Goal: Task Accomplishment & Management: Manage account settings

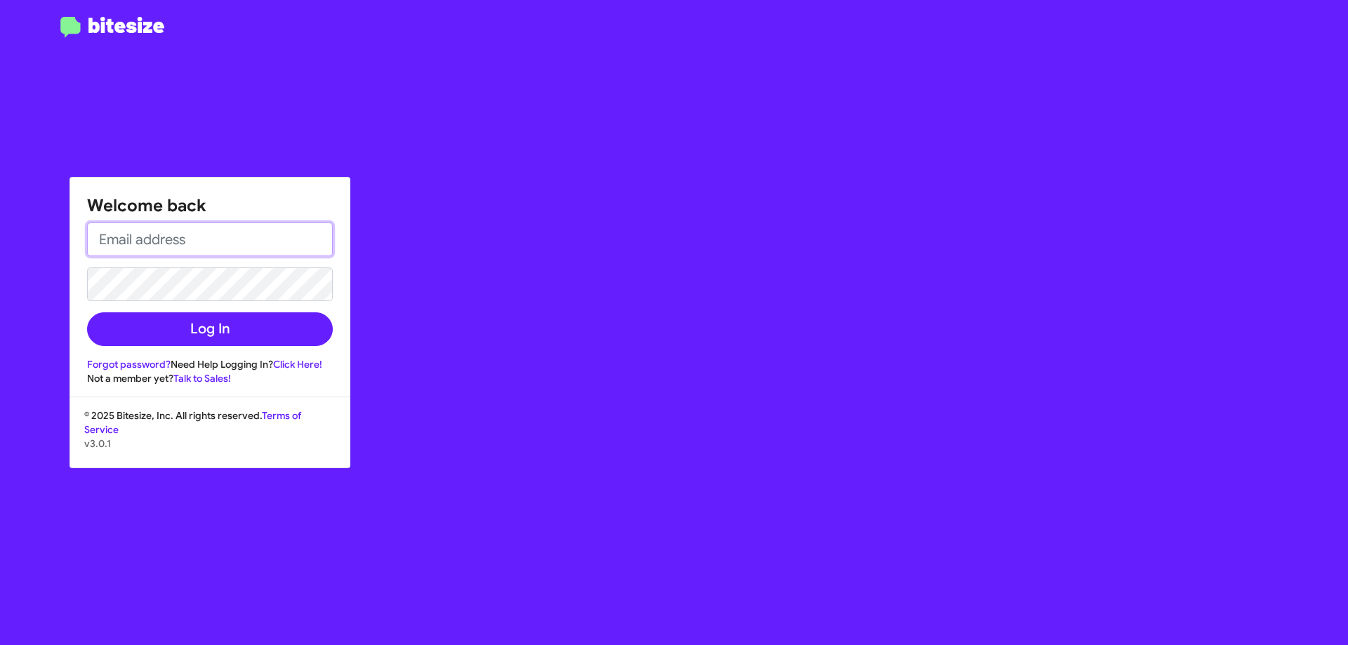
click at [101, 235] on input "email" at bounding box center [210, 240] width 246 height 34
type input "[EMAIL_ADDRESS][DOMAIN_NAME]"
click at [87, 313] on button "Log In" at bounding box center [210, 330] width 246 height 34
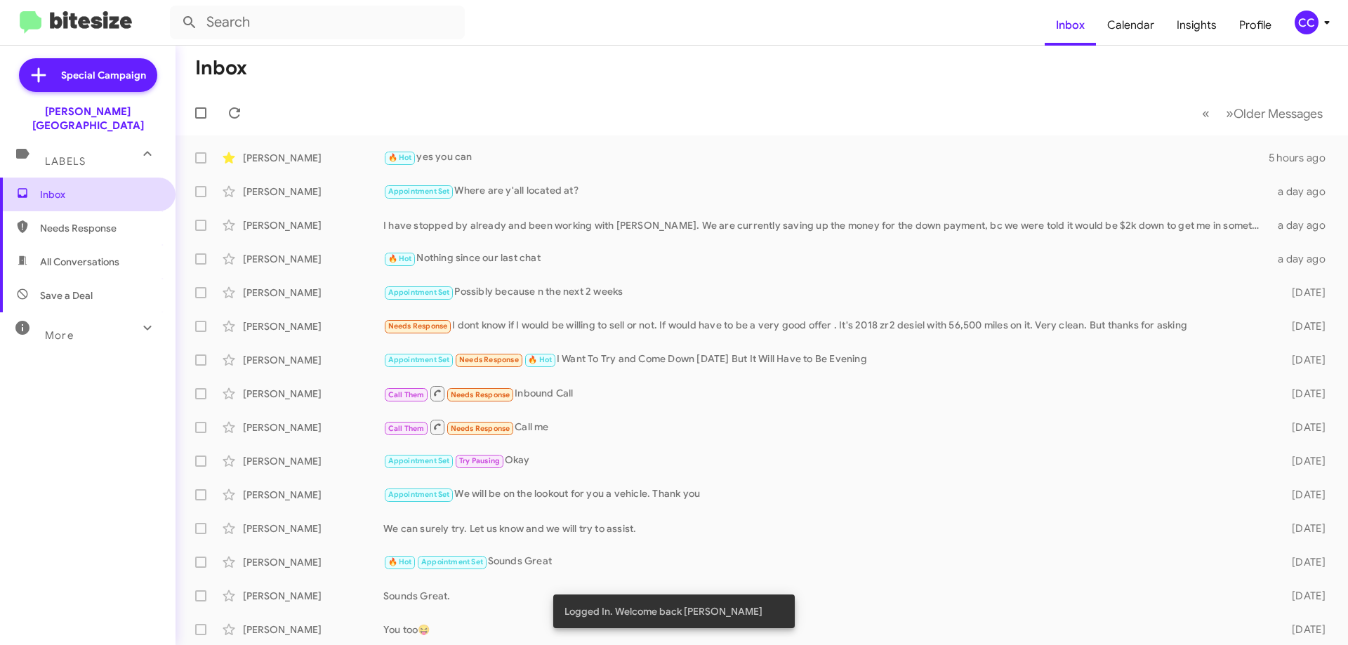
click at [50, 188] on span "Inbox" at bounding box center [99, 195] width 119 height 14
click at [78, 221] on span "Needs Response" at bounding box center [99, 228] width 119 height 14
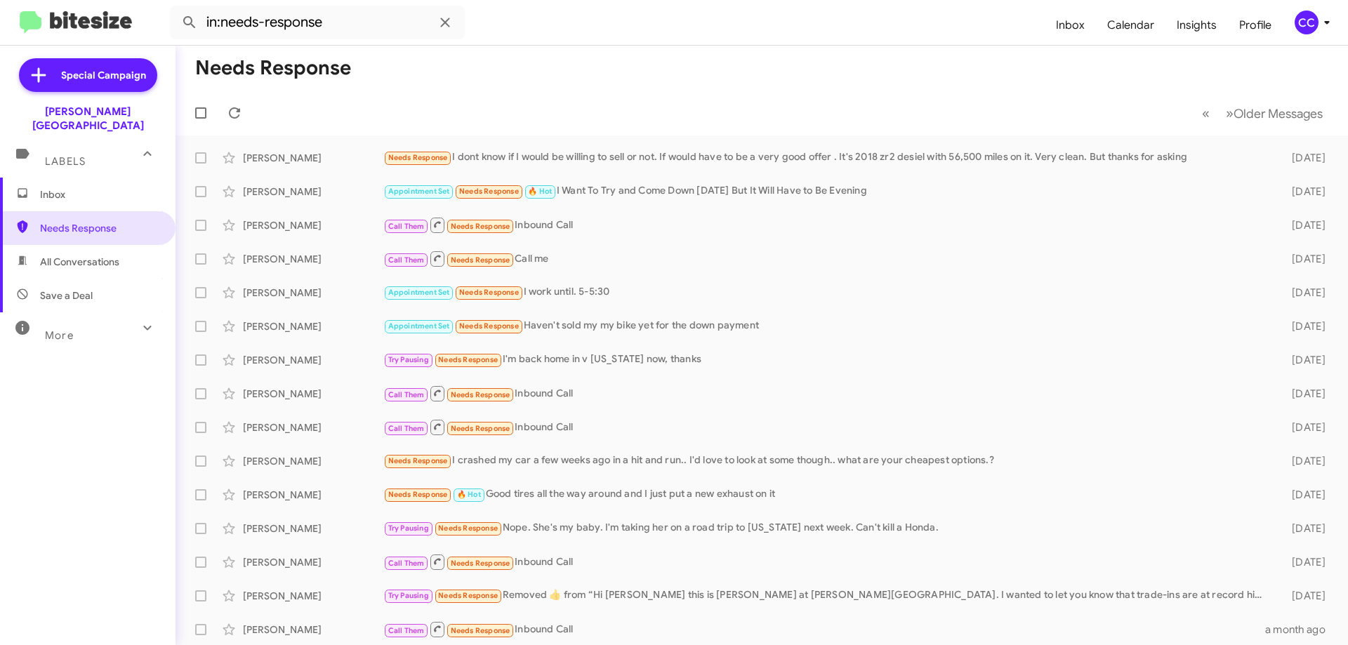
click at [81, 255] on span "All Conversations" at bounding box center [79, 262] width 79 height 14
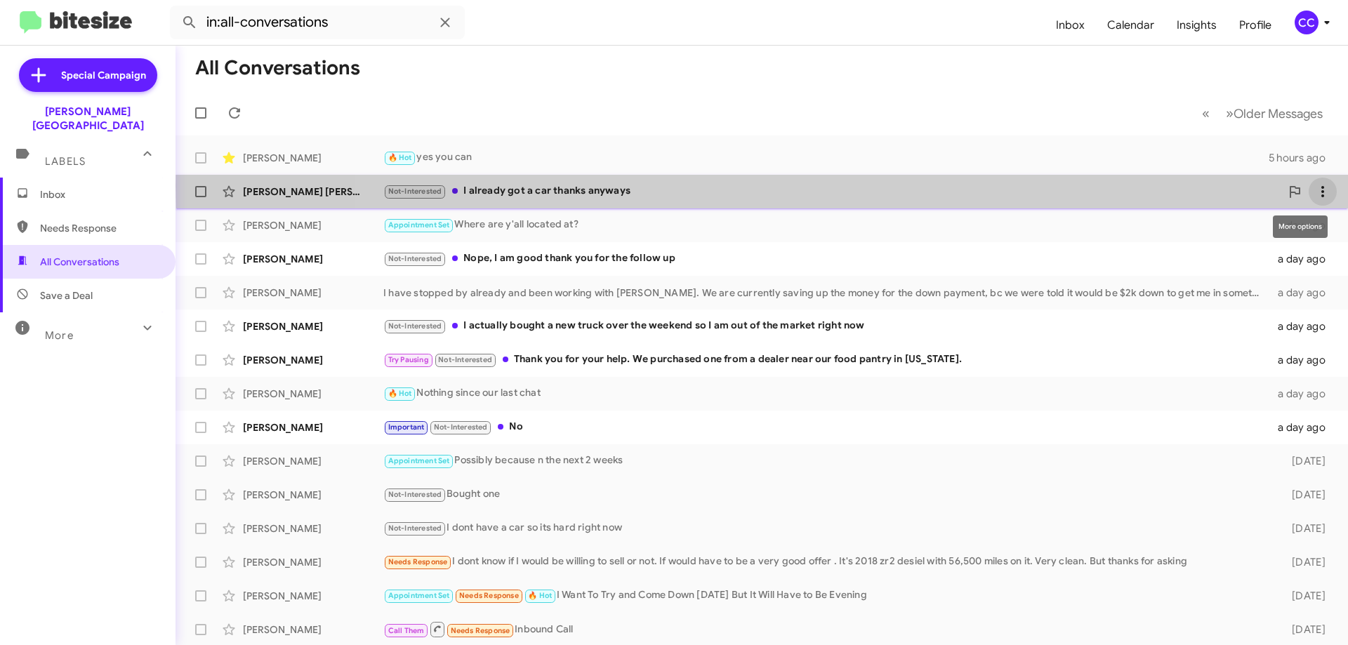
click at [1322, 186] on icon at bounding box center [1323, 191] width 3 height 11
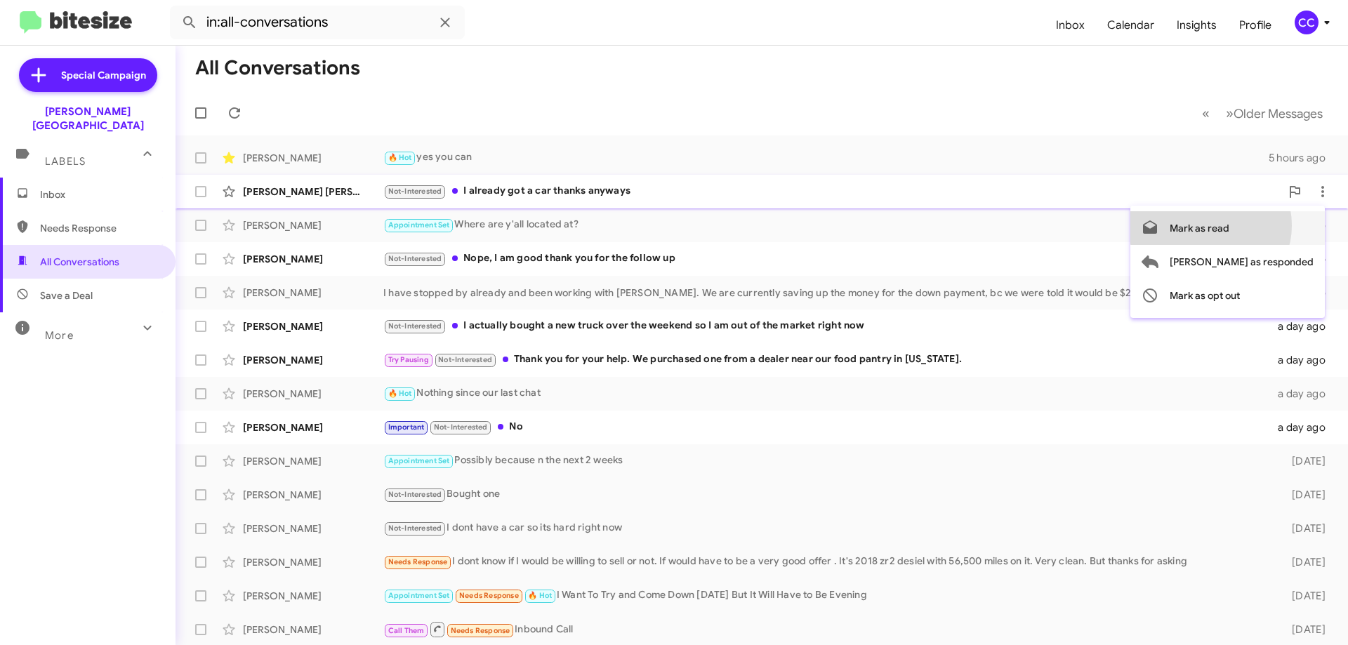
click at [1230, 225] on span "Mark as read" at bounding box center [1200, 228] width 60 height 34
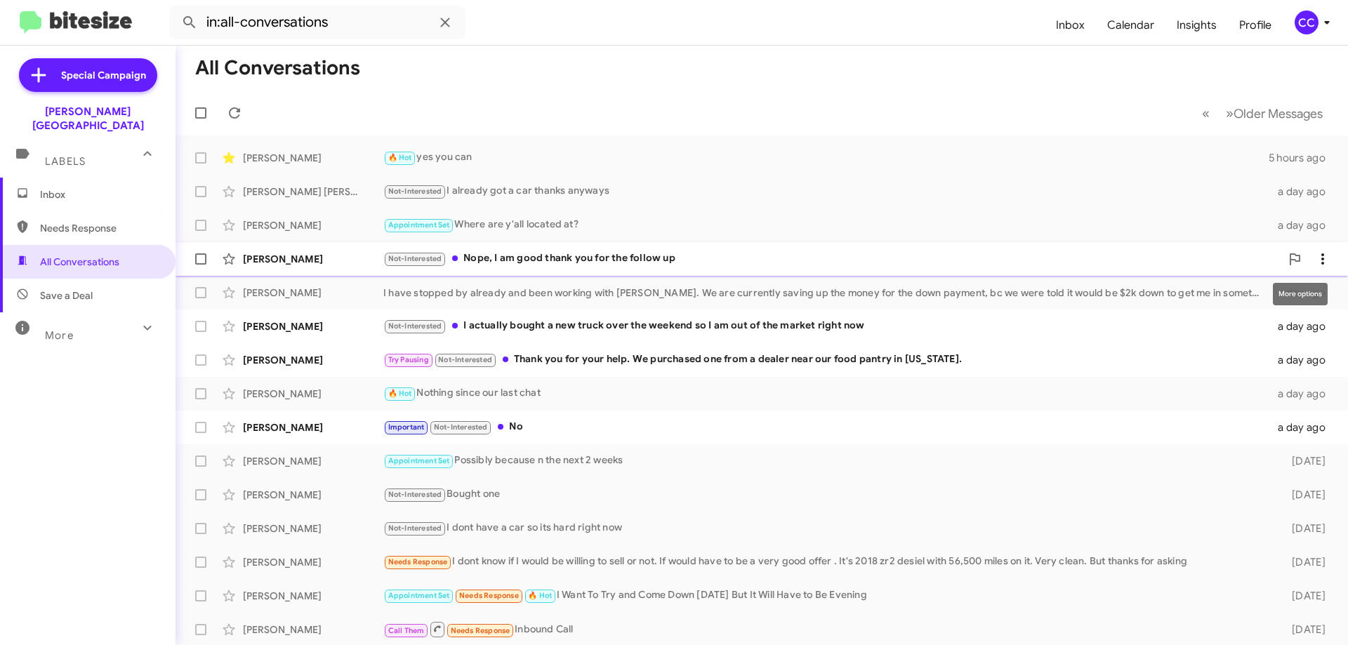
click at [1315, 255] on icon at bounding box center [1323, 259] width 17 height 17
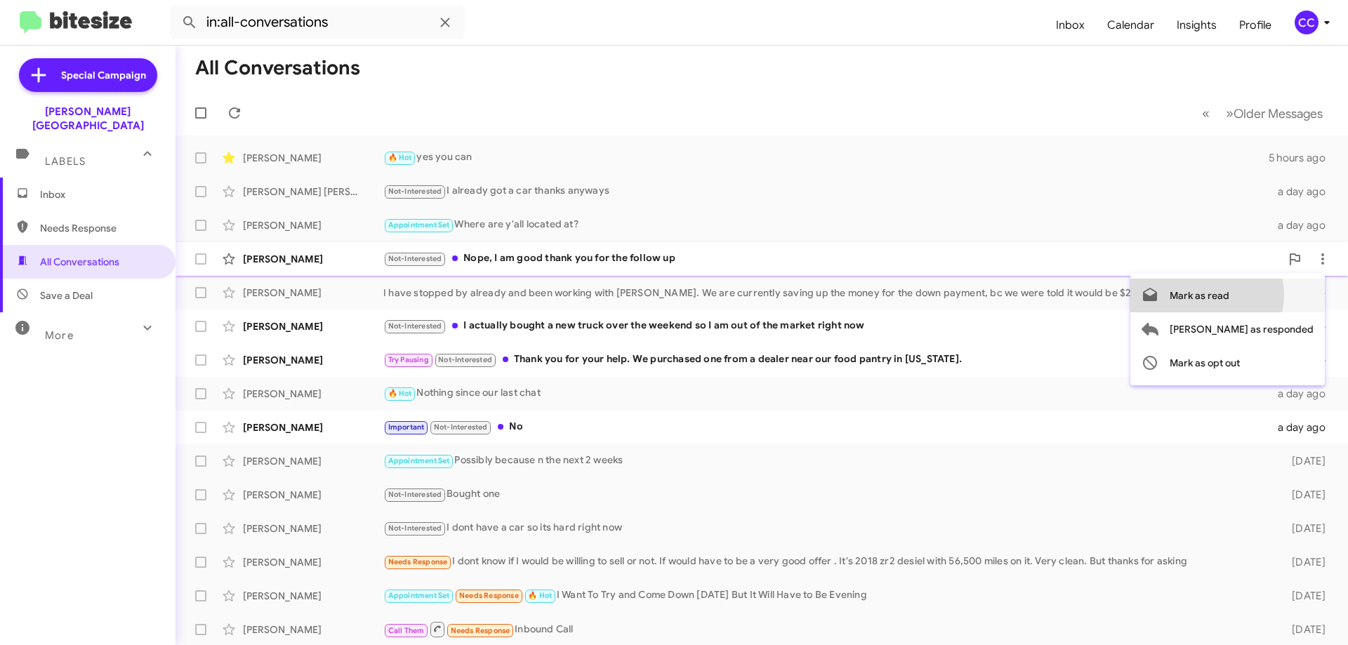
click at [1230, 295] on span "Mark as read" at bounding box center [1200, 296] width 60 height 34
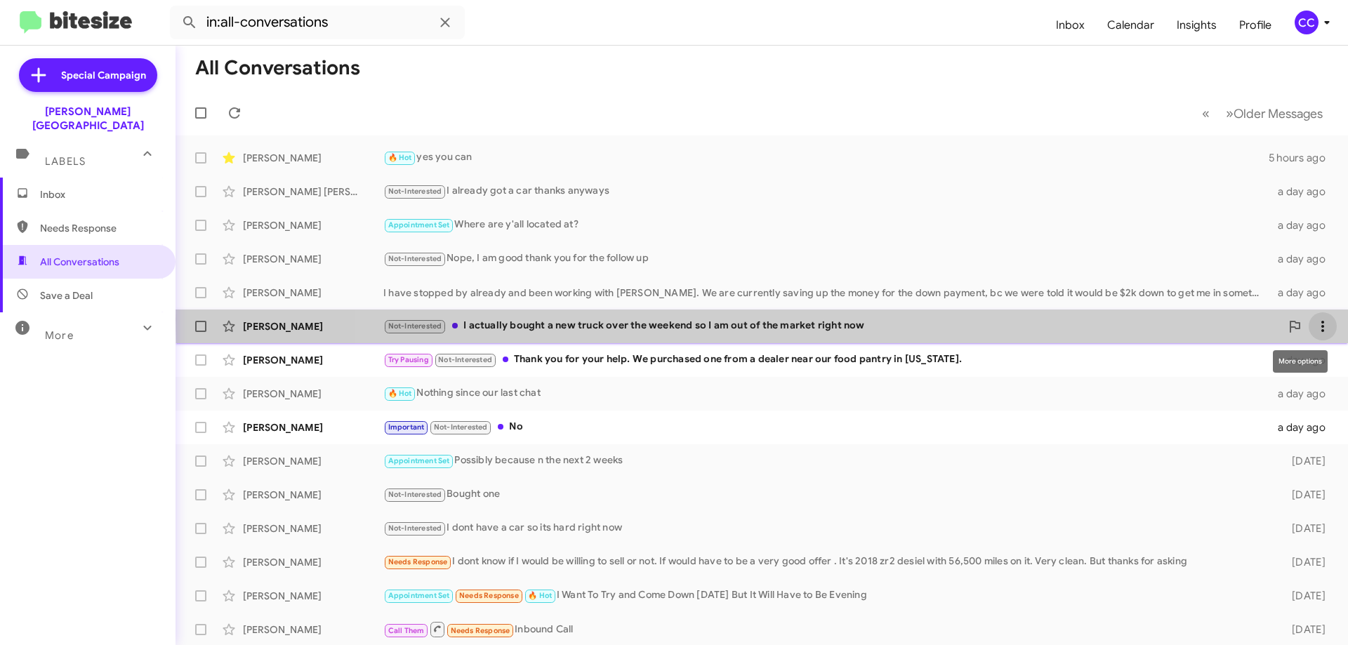
click at [1315, 320] on icon at bounding box center [1323, 326] width 17 height 17
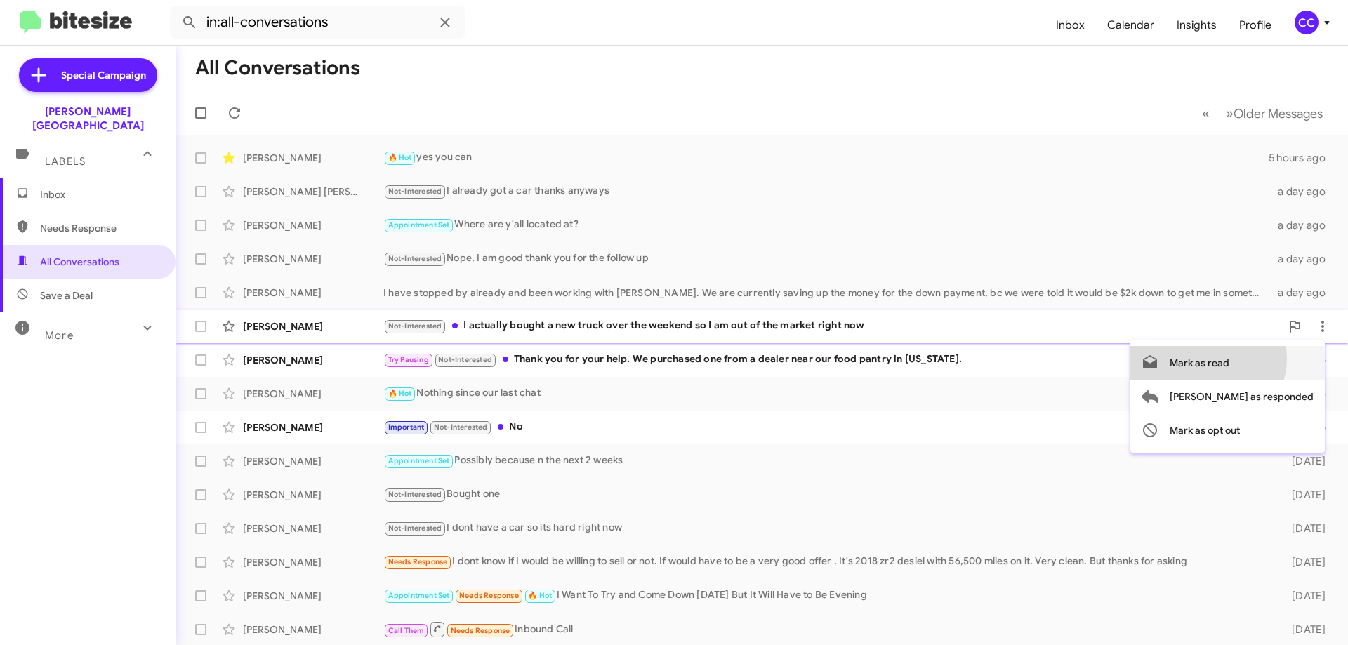
click at [1230, 358] on span "Mark as read" at bounding box center [1200, 363] width 60 height 34
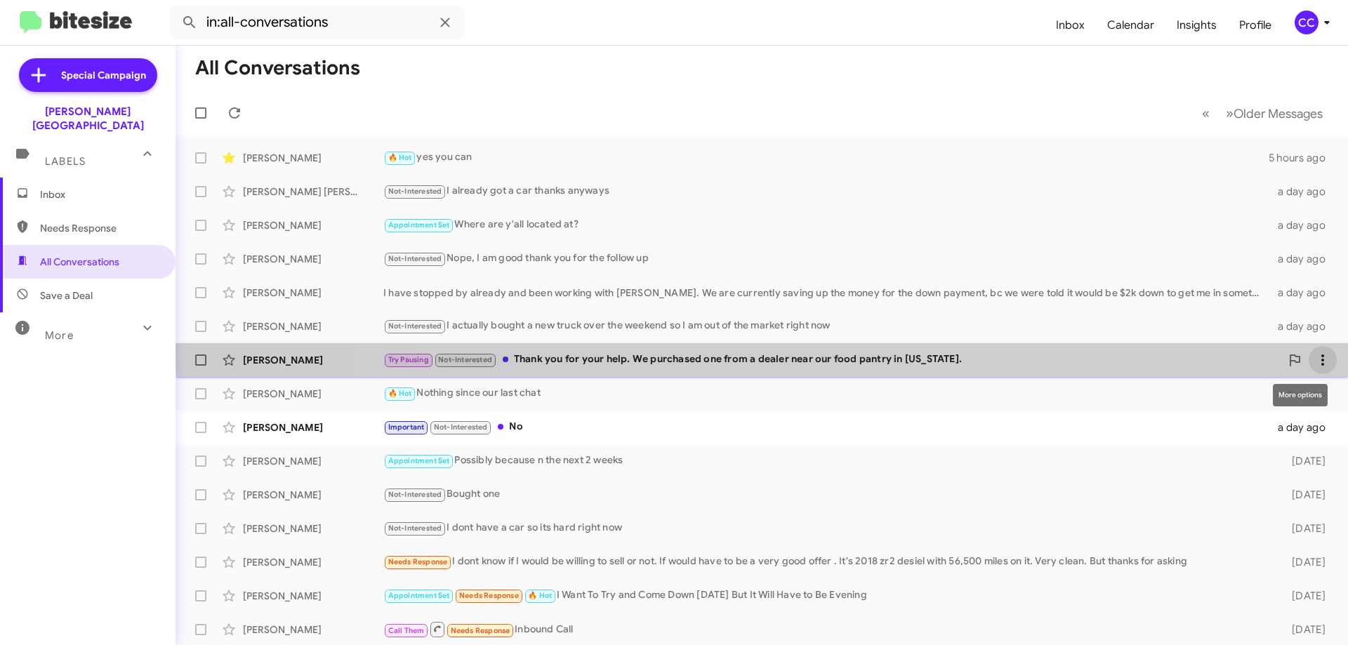
click at [1315, 352] on icon at bounding box center [1323, 360] width 17 height 17
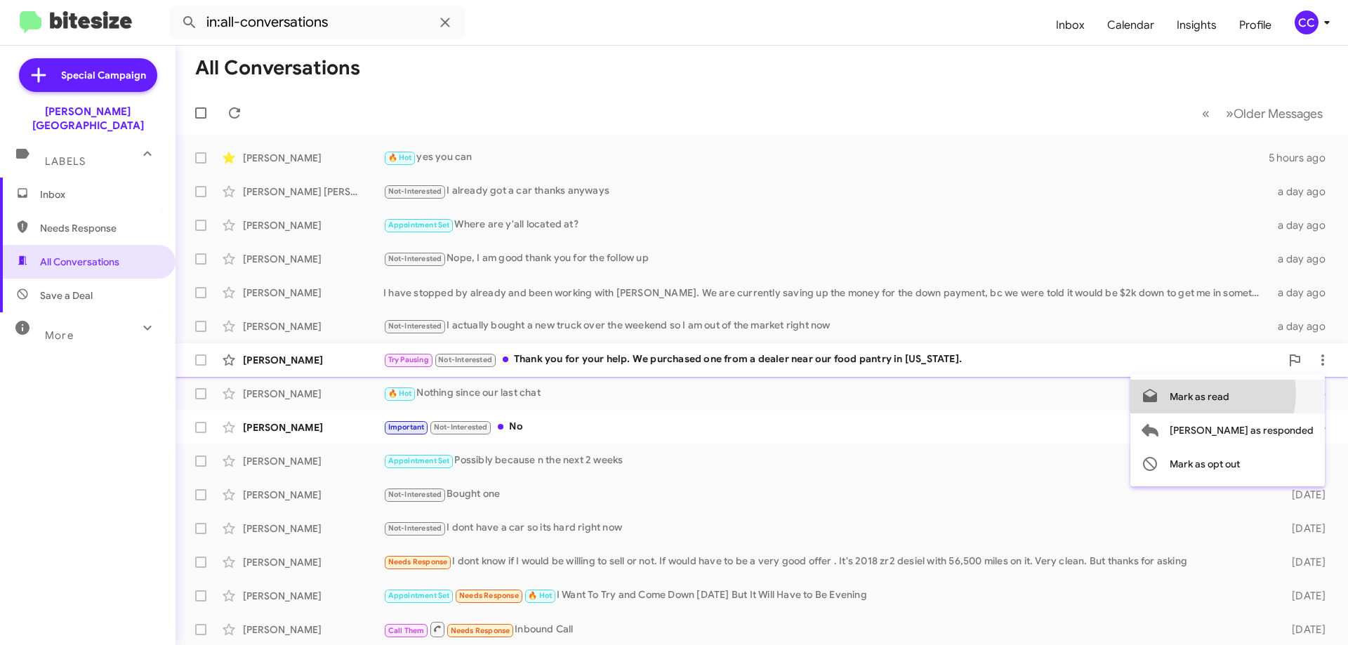
click at [1230, 394] on span "Mark as read" at bounding box center [1200, 397] width 60 height 34
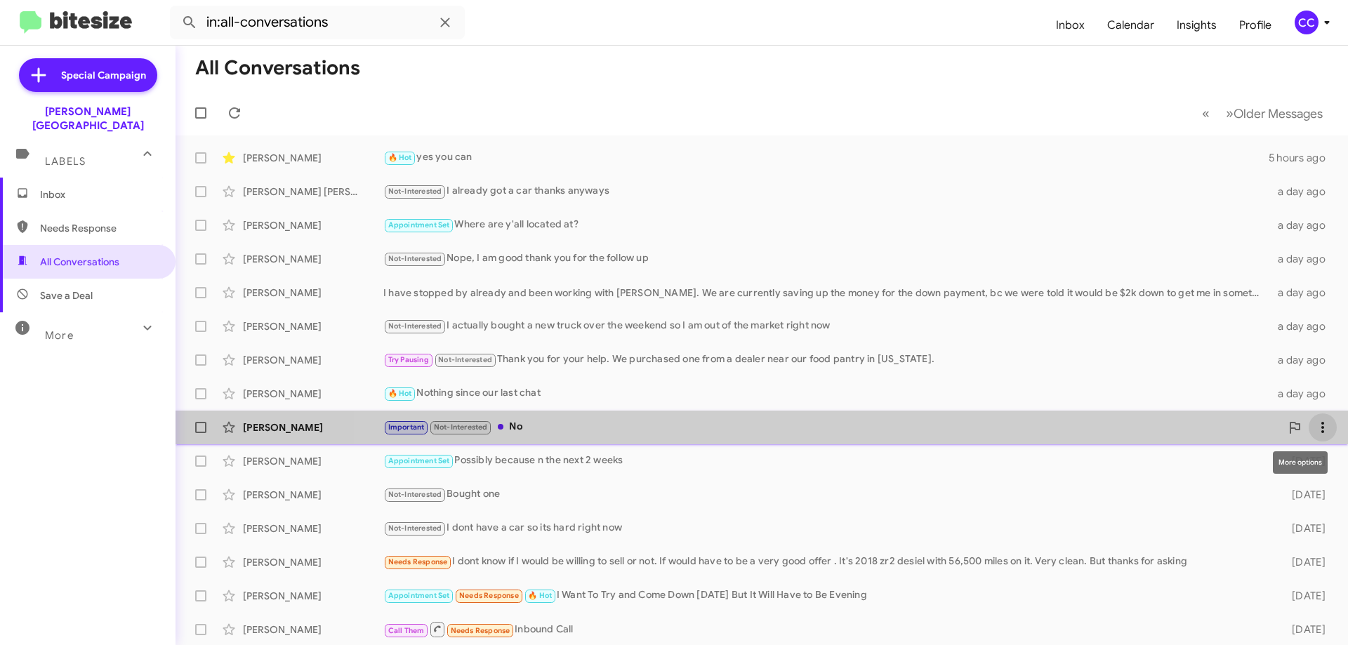
click at [1309, 416] on button at bounding box center [1323, 428] width 28 height 28
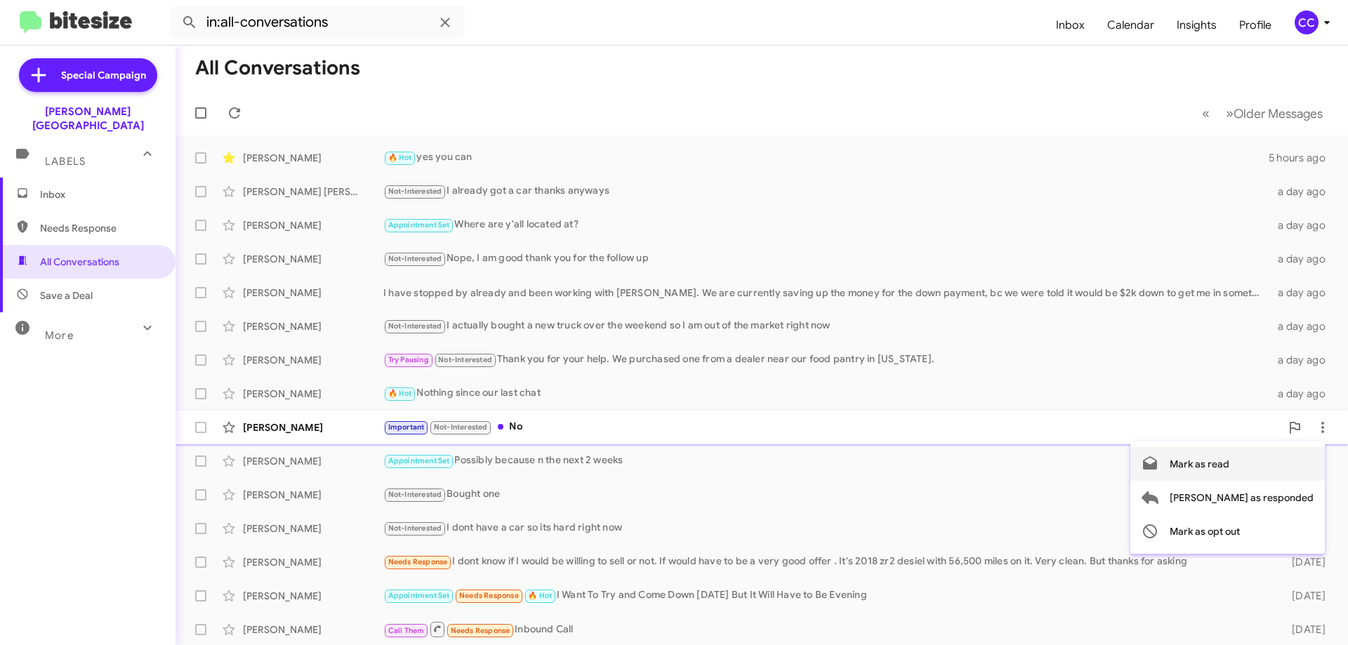
click at [1230, 463] on span "Mark as read" at bounding box center [1200, 464] width 60 height 34
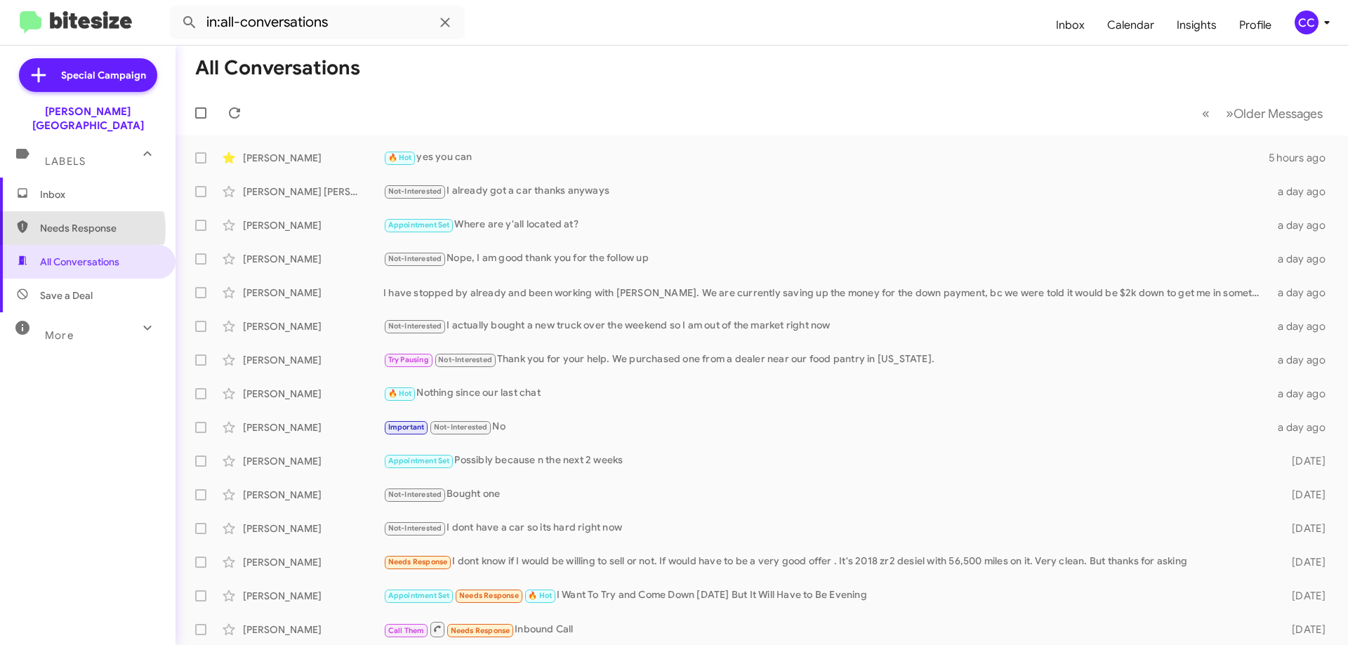
click at [77, 221] on span "Needs Response" at bounding box center [99, 228] width 119 height 14
type input "in:needs-response"
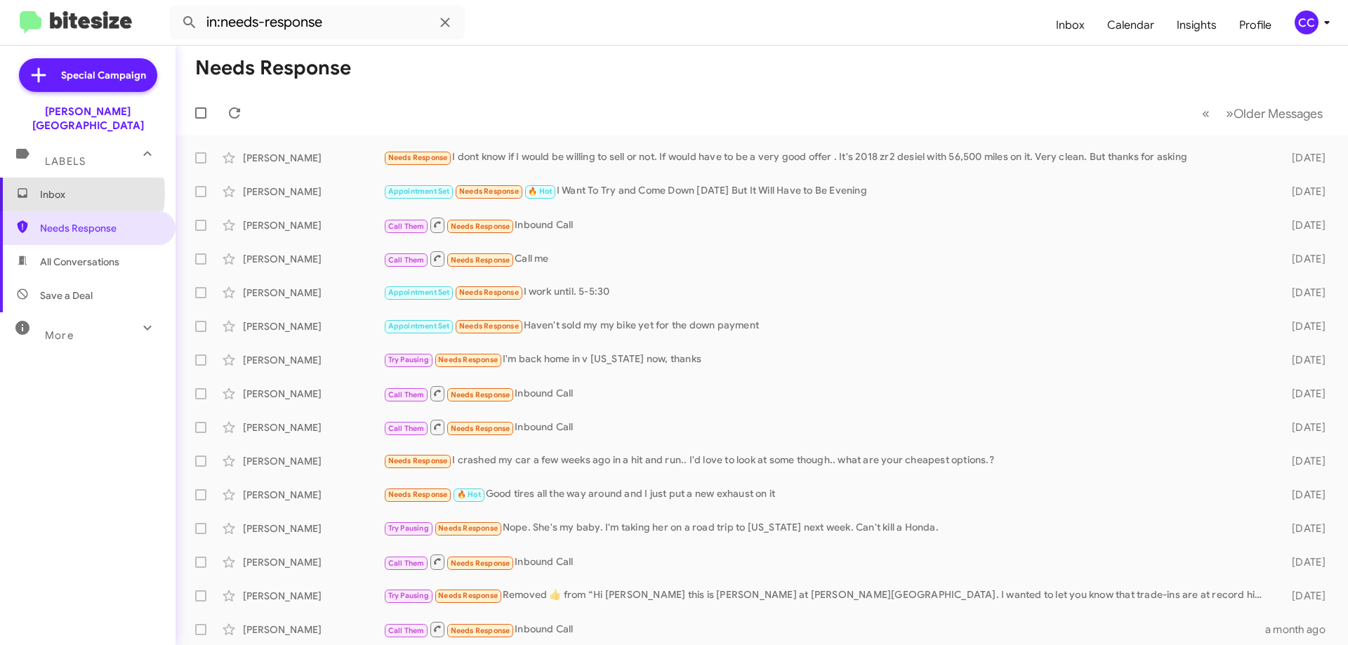
click at [51, 188] on span "Inbox" at bounding box center [99, 195] width 119 height 14
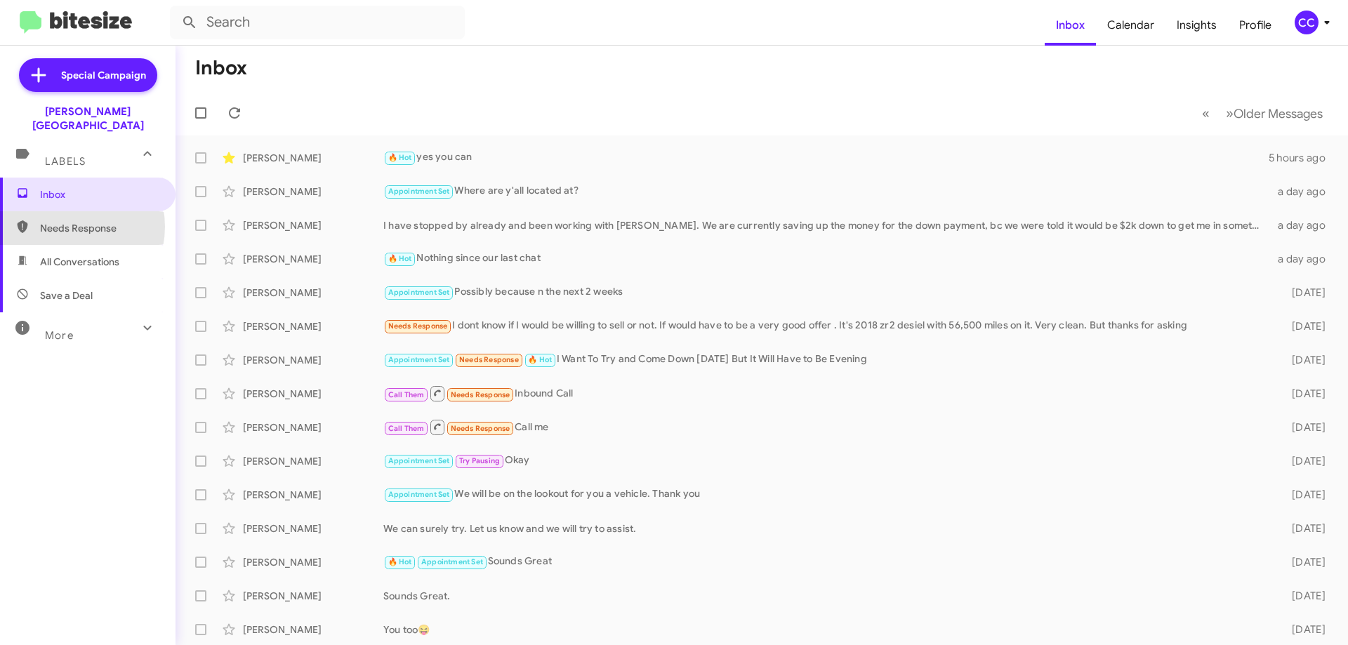
click at [64, 221] on span "Needs Response" at bounding box center [99, 228] width 119 height 14
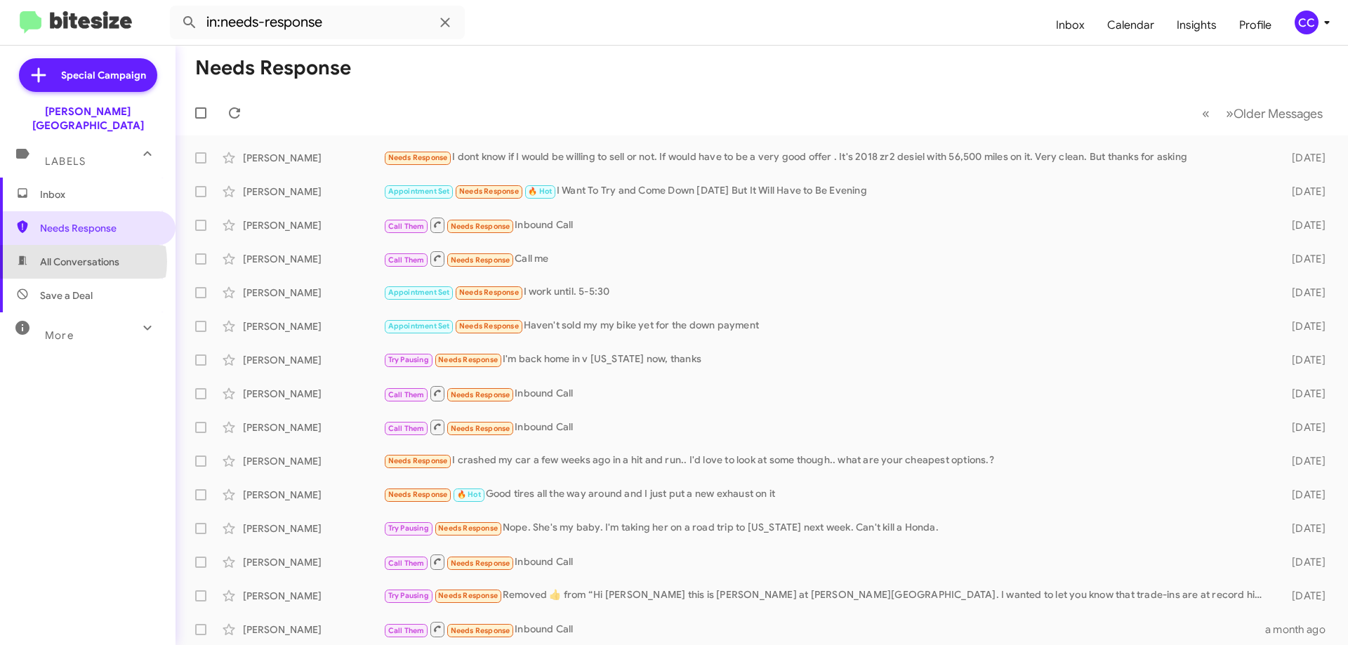
click at [83, 255] on span "All Conversations" at bounding box center [79, 262] width 79 height 14
type input "in:all-conversations"
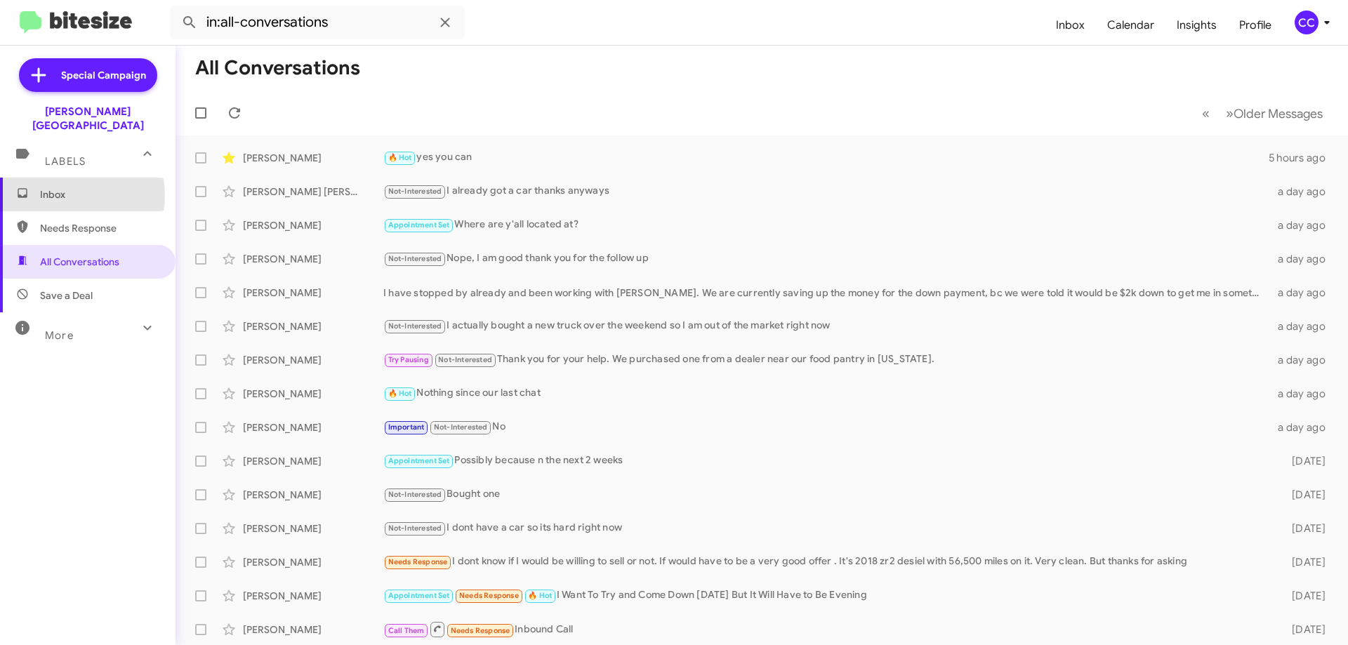
click at [63, 188] on span "Inbox" at bounding box center [99, 195] width 119 height 14
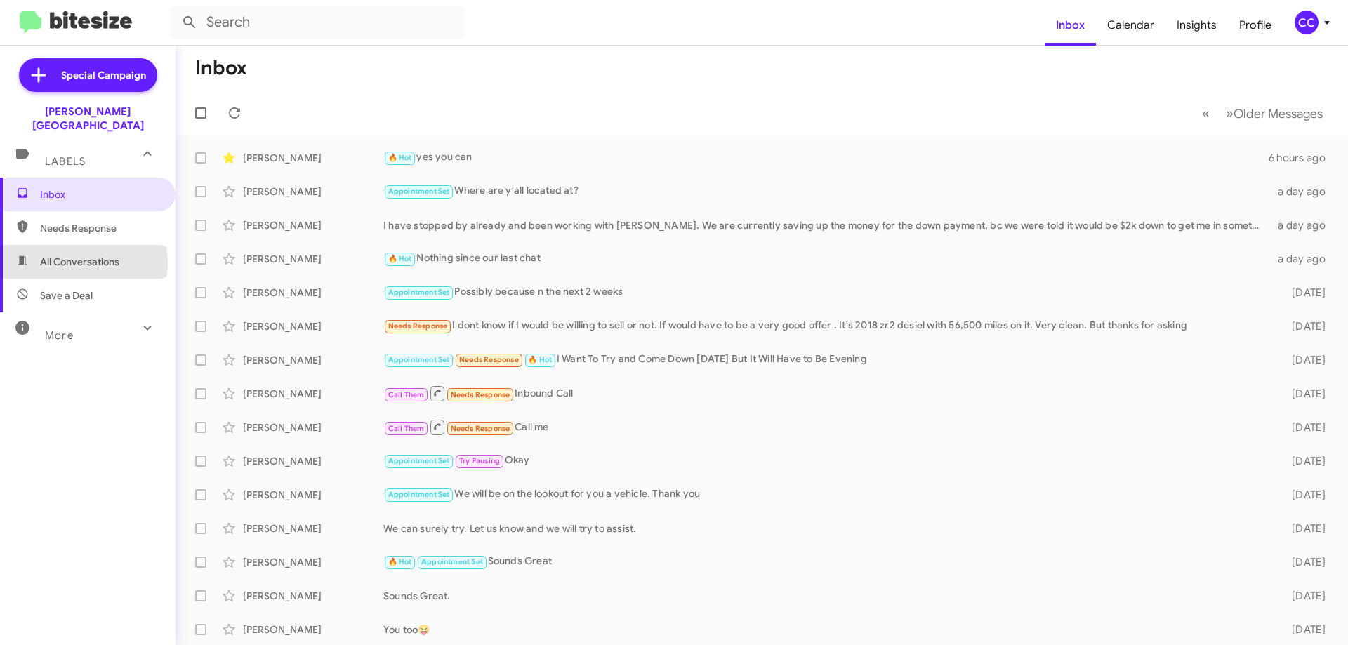
click at [84, 255] on span "All Conversations" at bounding box center [79, 262] width 79 height 14
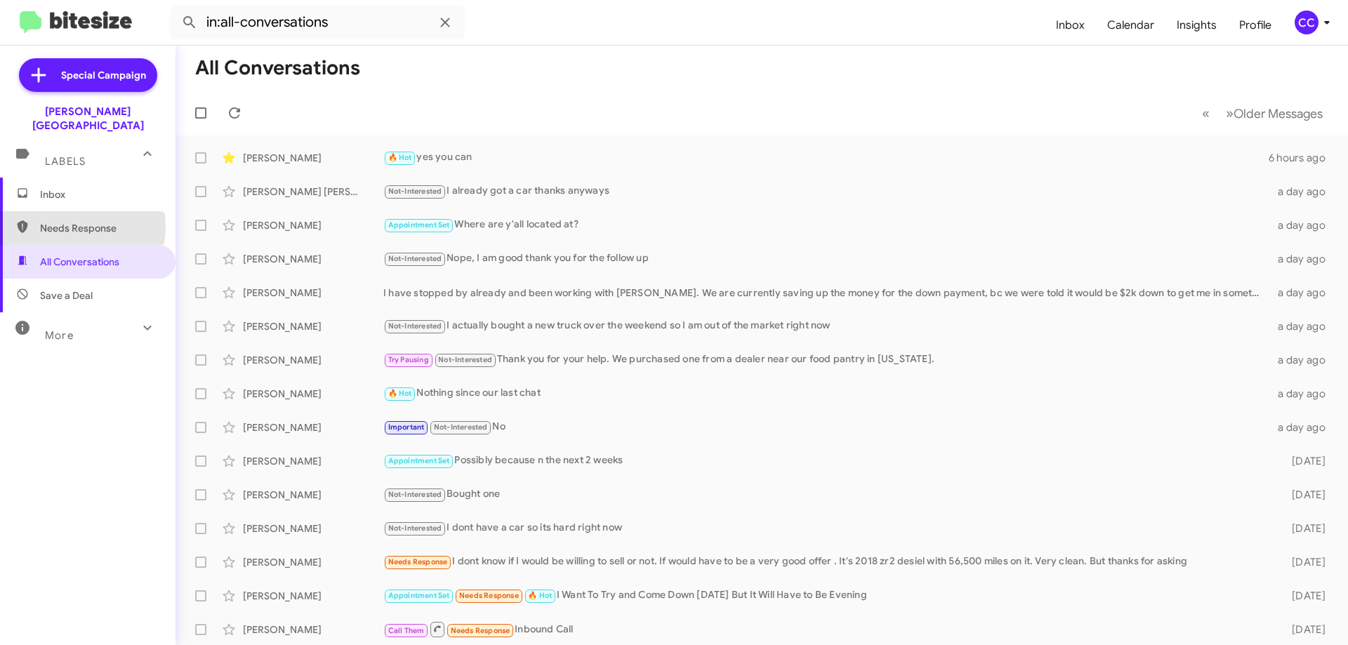
click at [71, 221] on span "Needs Response" at bounding box center [99, 228] width 119 height 14
type input "in:needs-response"
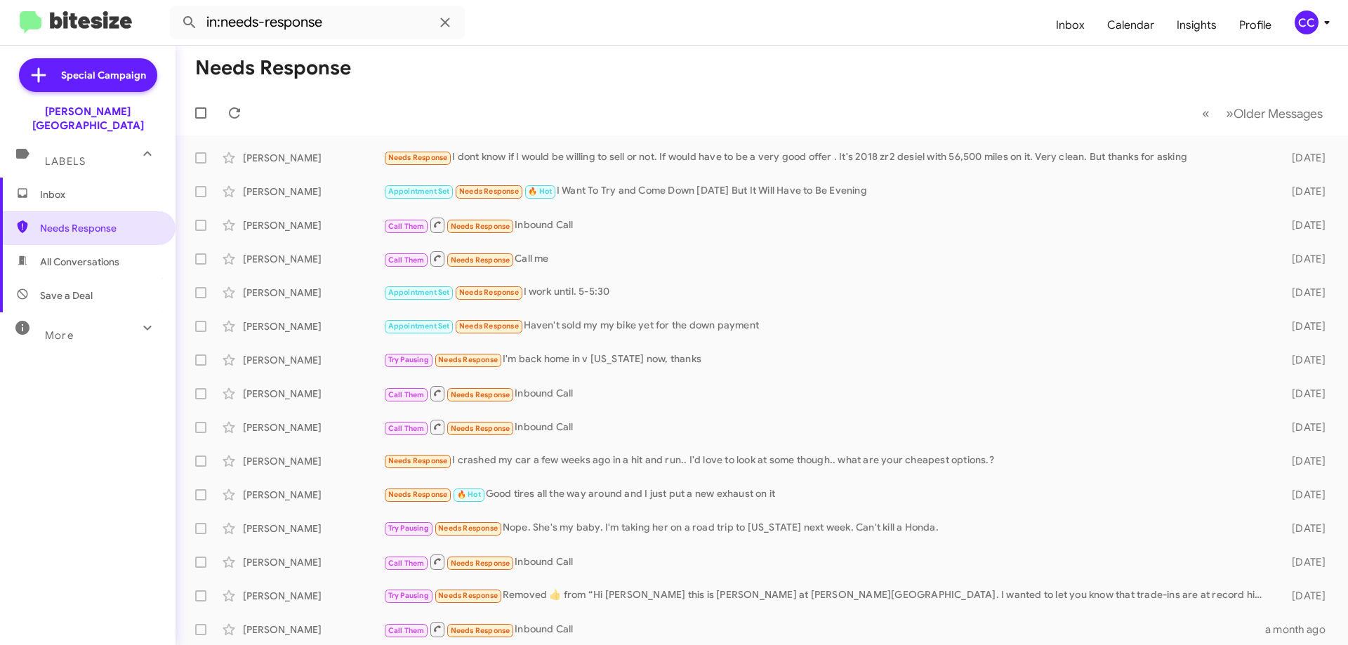
click at [66, 188] on span "Inbox" at bounding box center [99, 195] width 119 height 14
